Goal: Task Accomplishment & Management: Manage account settings

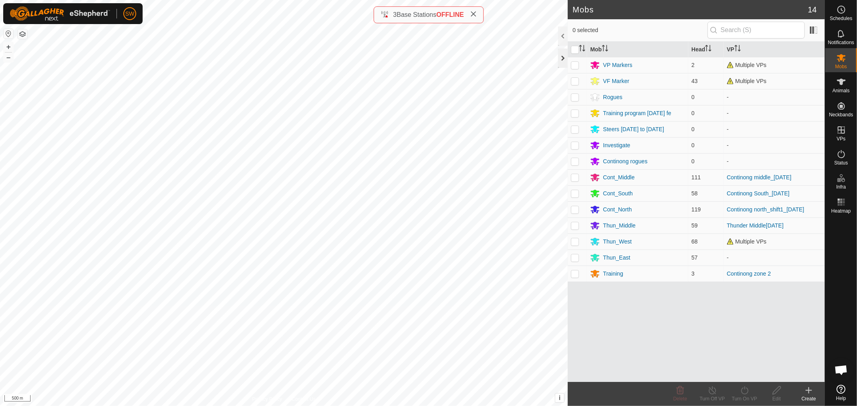
click at [562, 60] on div at bounding box center [563, 58] width 10 height 19
